Goal: Information Seeking & Learning: Check status

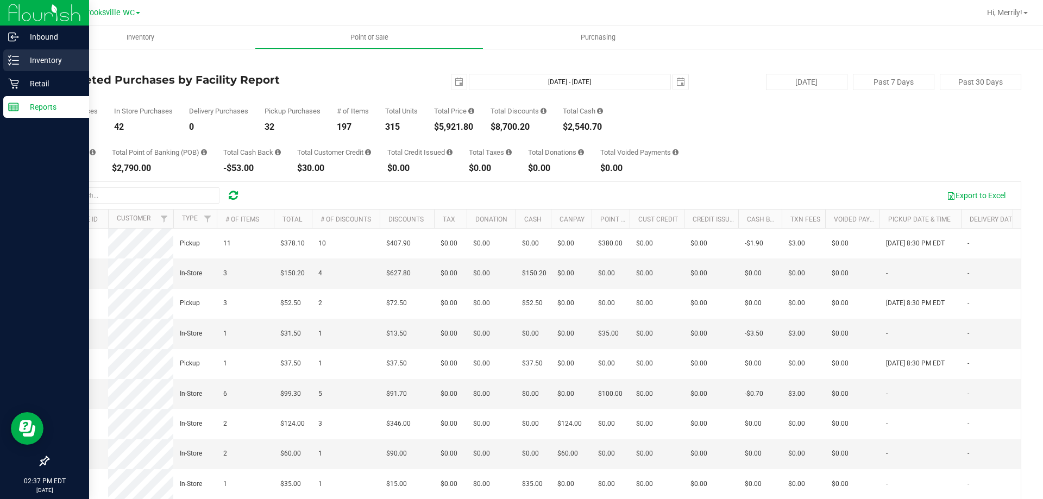
click at [16, 55] on icon at bounding box center [13, 60] width 11 height 11
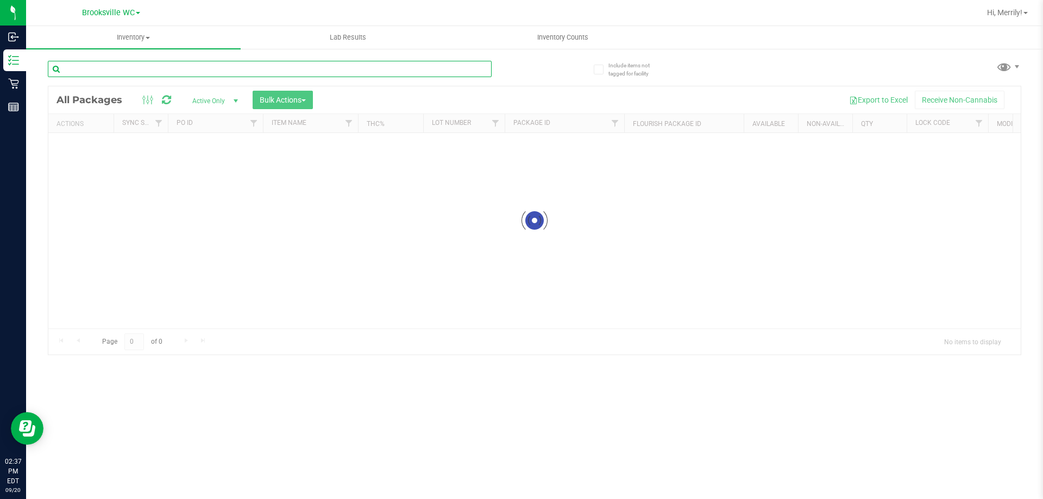
click at [133, 67] on input "text" at bounding box center [270, 69] width 444 height 16
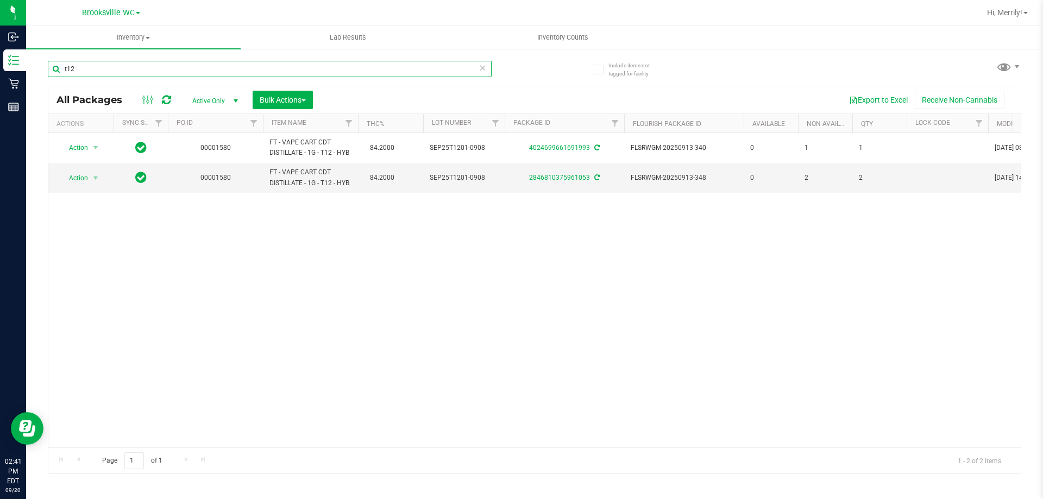
type input "t12"
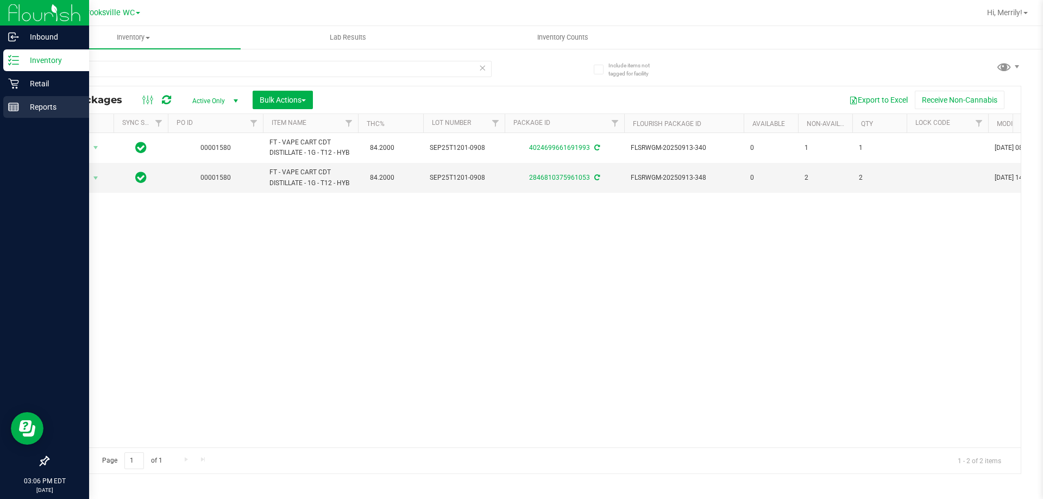
click at [12, 105] on line at bounding box center [14, 105] width 10 height 0
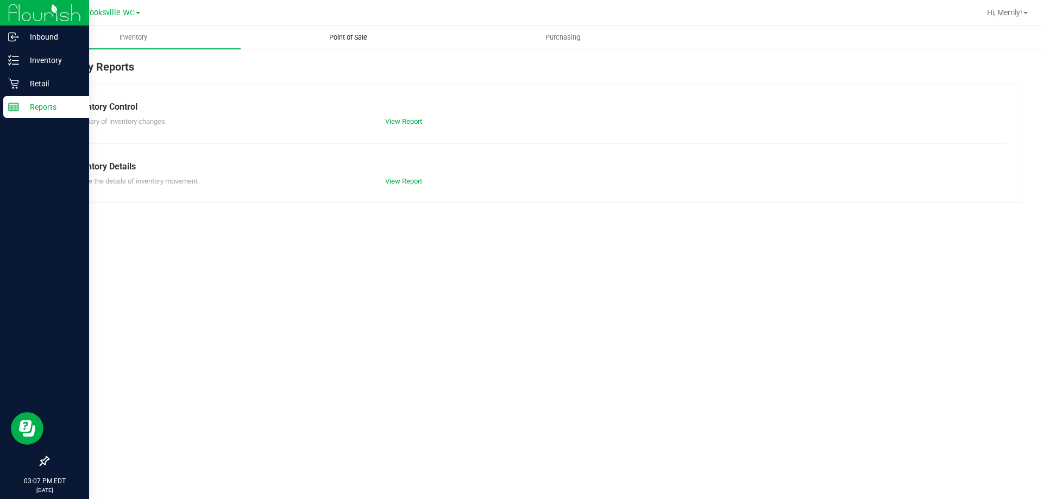
click at [354, 36] on span "Point of Sale" at bounding box center [347, 38] width 67 height 10
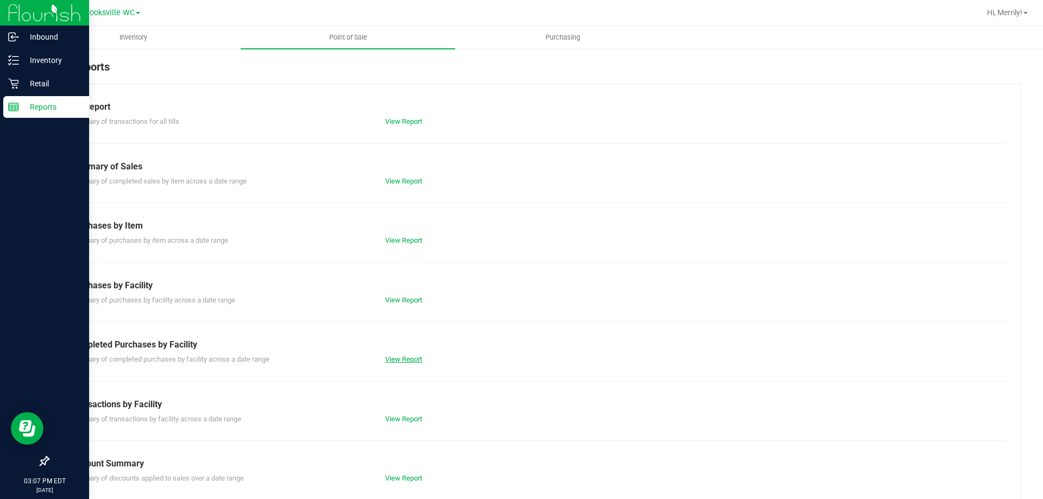
click at [413, 357] on link "View Report" at bounding box center [403, 359] width 37 height 8
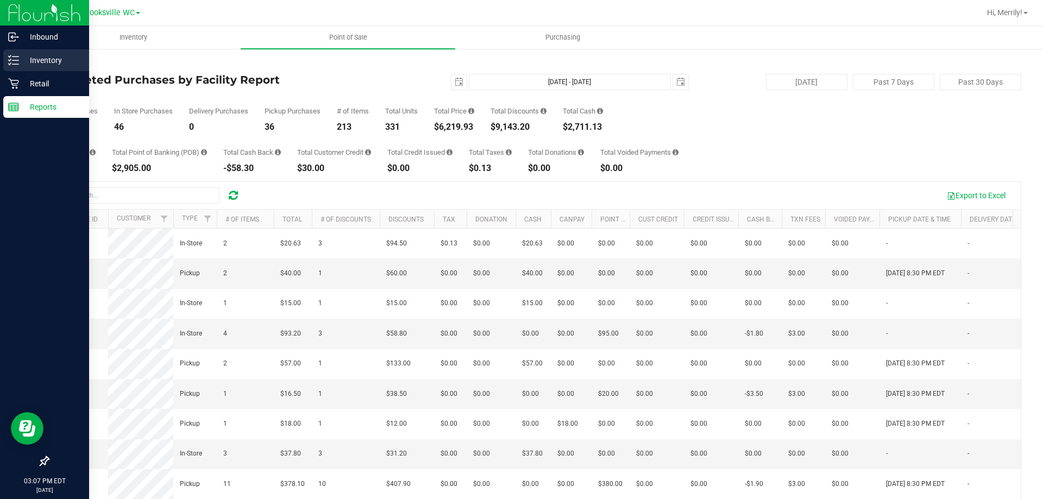
click at [15, 56] on line at bounding box center [15, 56] width 6 height 0
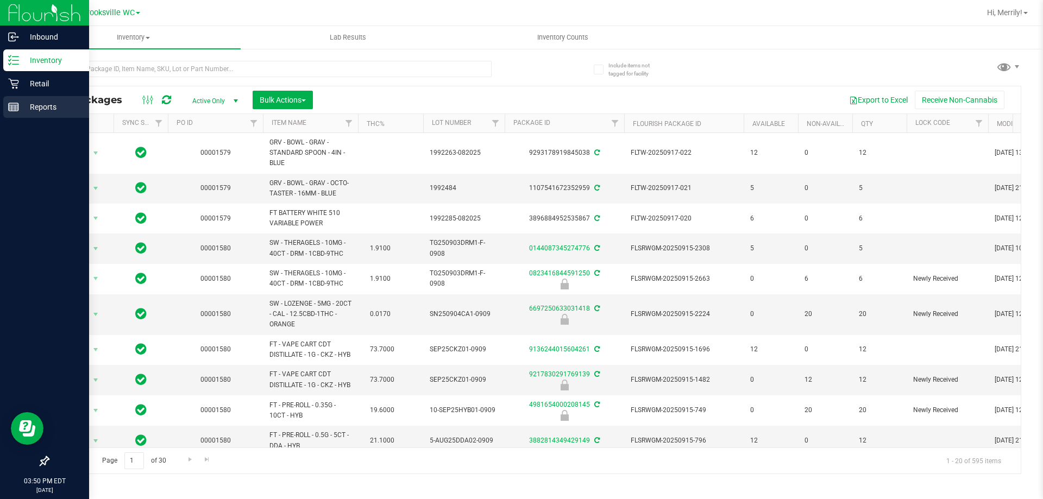
click at [10, 108] on icon at bounding box center [13, 107] width 11 height 11
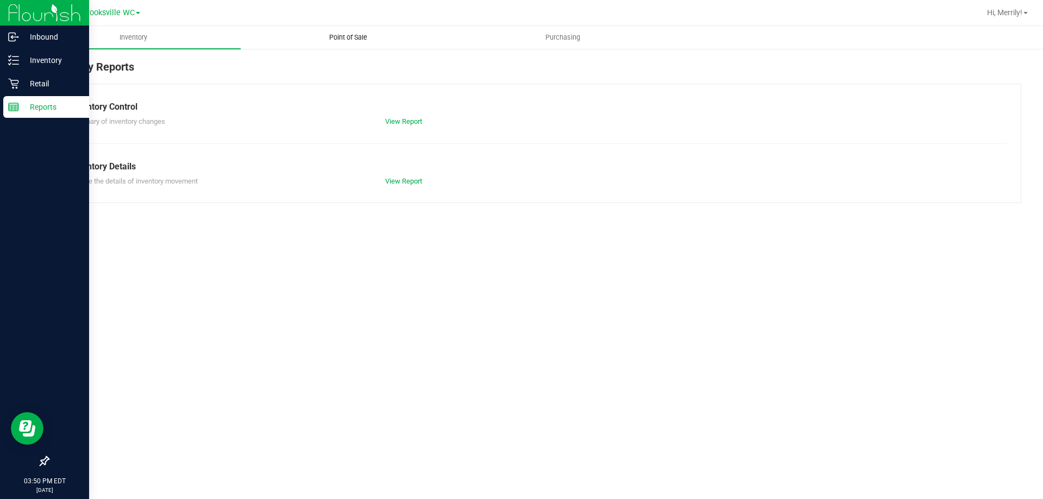
click at [347, 37] on span "Point of Sale" at bounding box center [347, 38] width 67 height 10
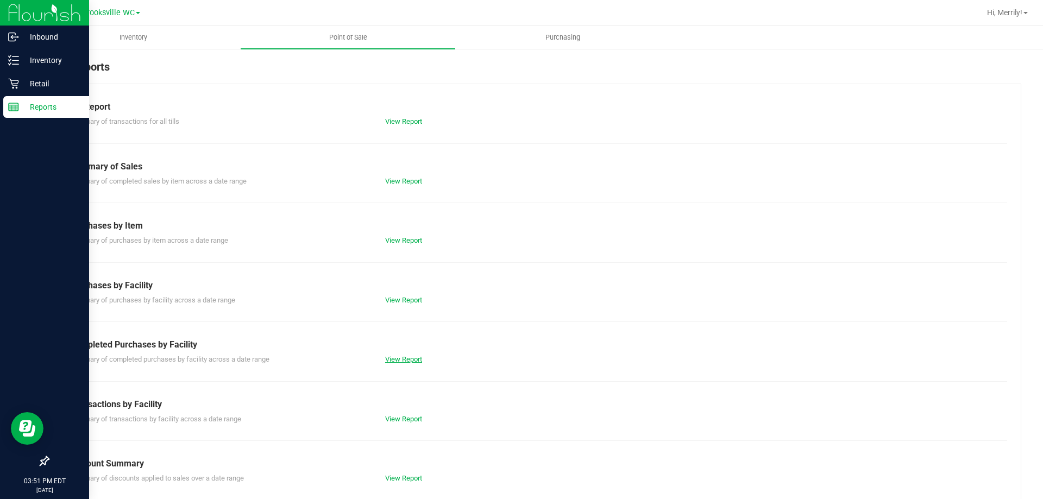
click at [395, 359] on link "View Report" at bounding box center [403, 359] width 37 height 8
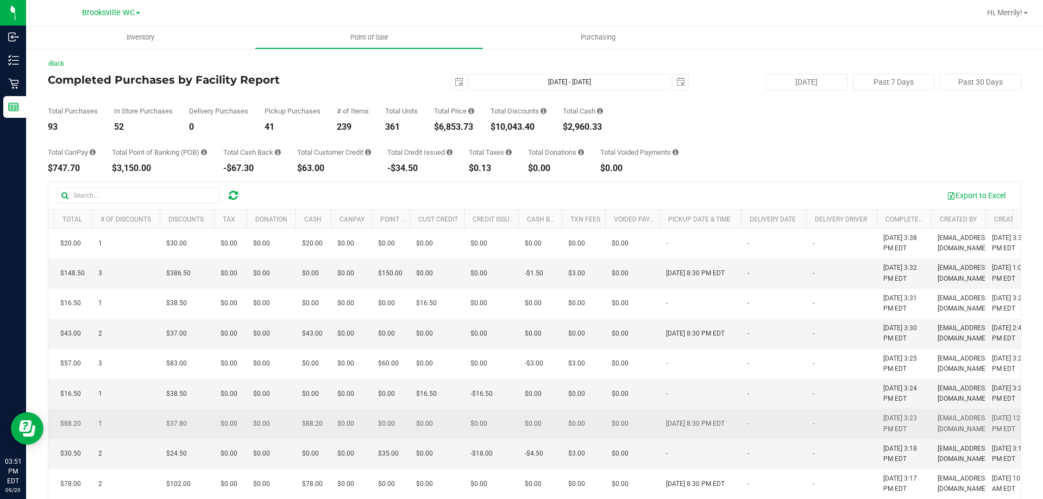
scroll to position [0, 597]
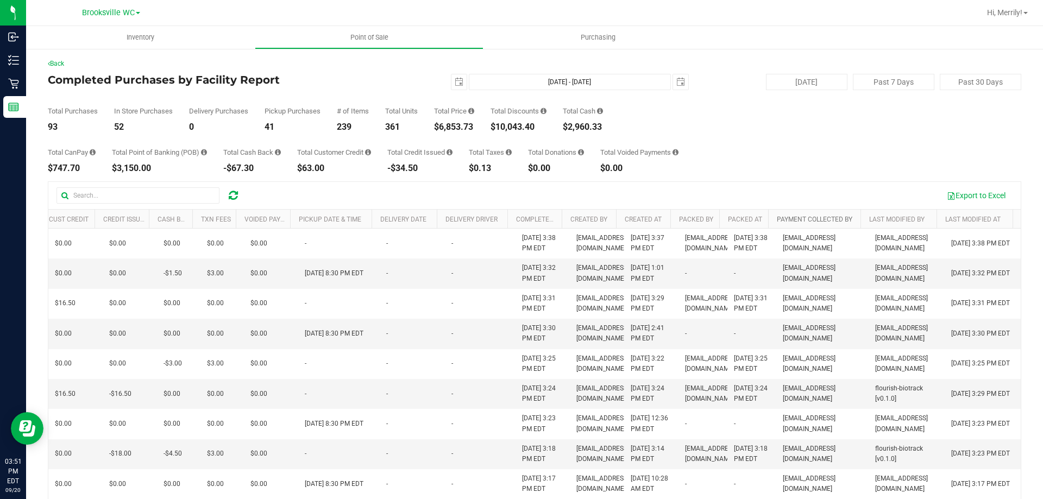
click at [806, 217] on link "Payment Collected By" at bounding box center [814, 220] width 75 height 8
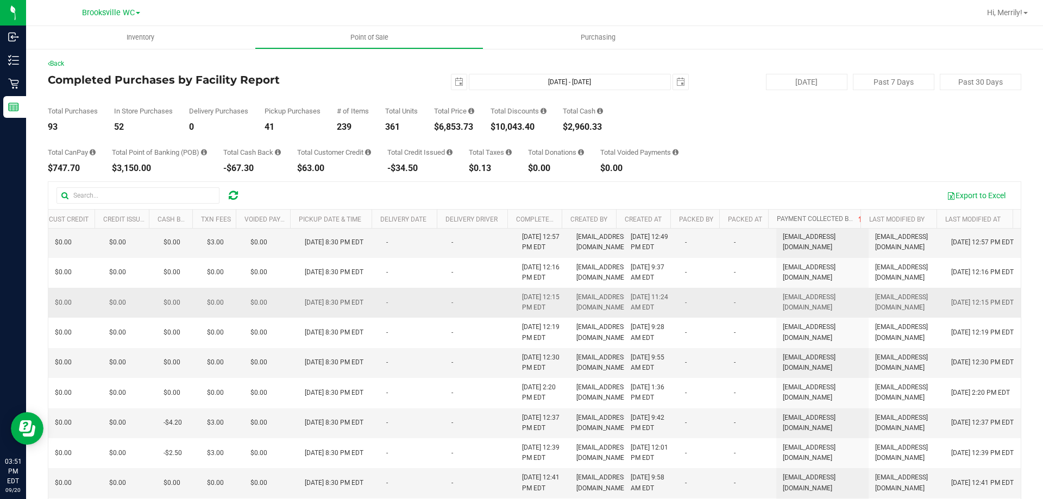
scroll to position [610, 597]
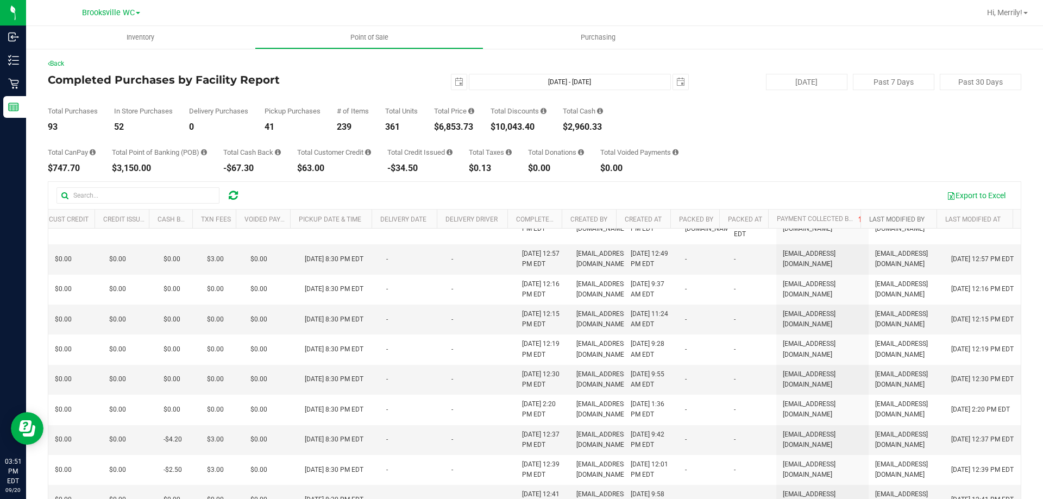
click at [883, 216] on link "Last Modified By" at bounding box center [896, 220] width 55 height 8
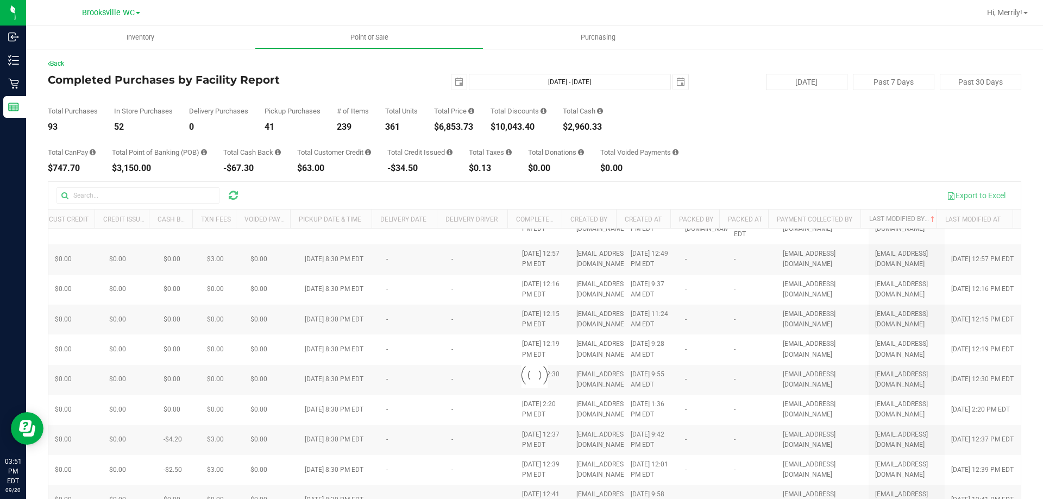
scroll to position [0, 0]
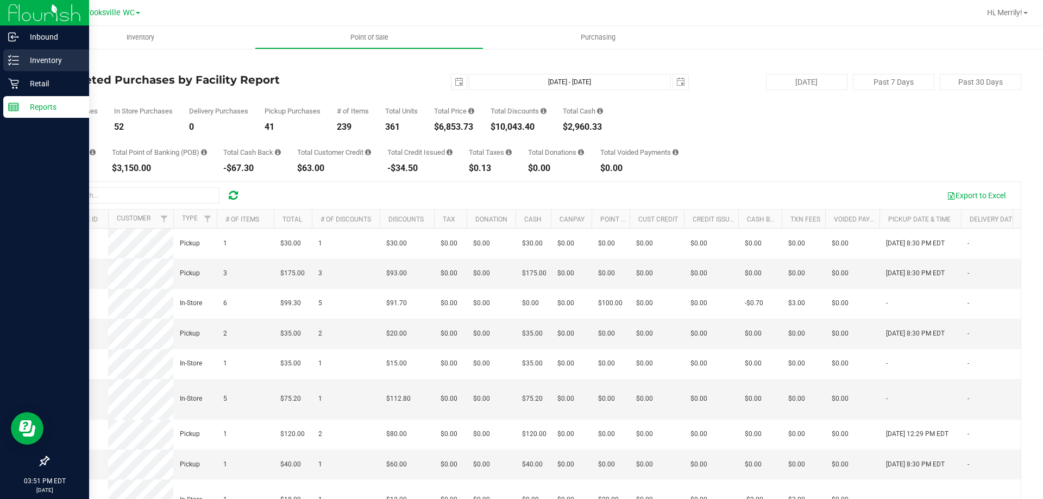
click at [16, 55] on icon at bounding box center [13, 60] width 11 height 11
